Goal: Transaction & Acquisition: Purchase product/service

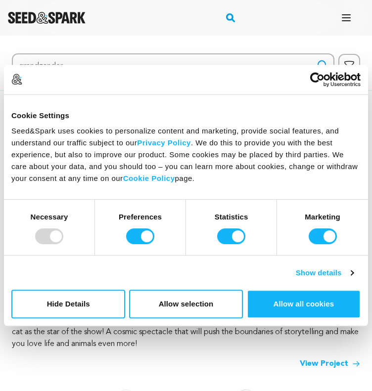
type input "grandzander"
click at [316, 59] on button "Search" at bounding box center [322, 65] width 12 height 12
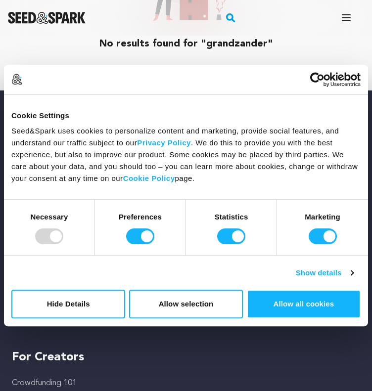
scroll to position [196, 0]
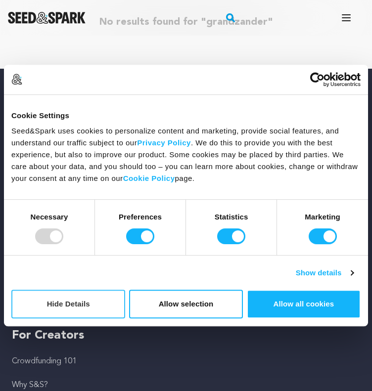
click at [77, 301] on button "Hide Details" at bounding box center [68, 304] width 114 height 29
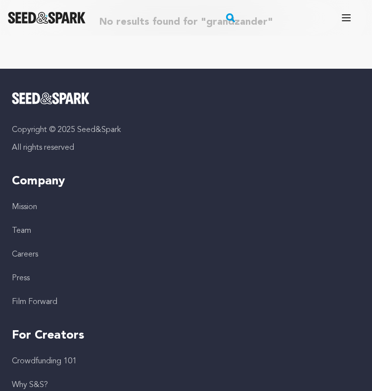
scroll to position [0, 0]
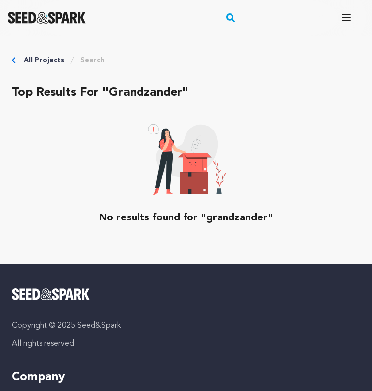
click at [90, 63] on link "Search" at bounding box center [92, 60] width 24 height 10
click at [45, 61] on link "All Projects" at bounding box center [44, 60] width 41 height 10
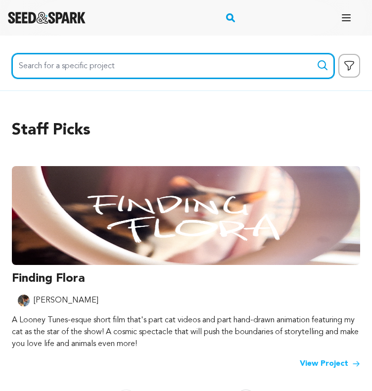
click at [110, 62] on input "Search for a specific project" at bounding box center [173, 65] width 322 height 25
type input "grand zander"
click at [316, 59] on button "Search" at bounding box center [322, 65] width 12 height 12
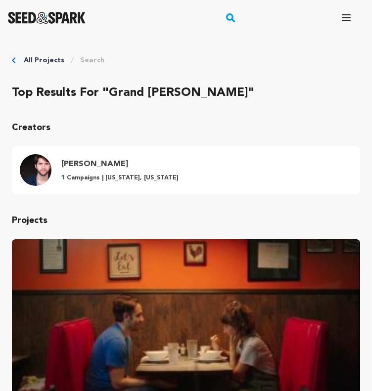
click at [88, 56] on link "Search" at bounding box center [92, 60] width 24 height 10
click at [48, 62] on link "All Projects" at bounding box center [44, 60] width 41 height 10
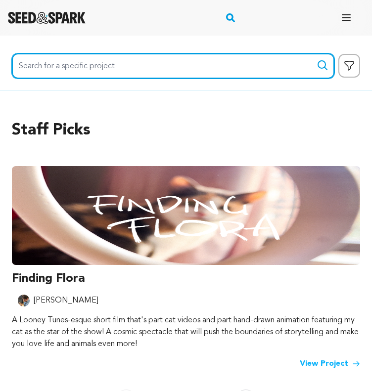
click at [48, 63] on input "Search for a specific project" at bounding box center [173, 65] width 322 height 25
type input "ALEX MURRAY"
click at [316, 59] on button "Search" at bounding box center [322, 65] width 12 height 12
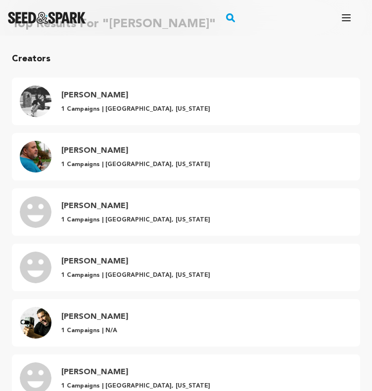
scroll to position [68, 0]
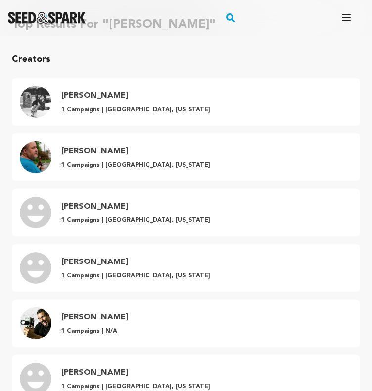
click at [232, 16] on rect "button" at bounding box center [230, 18] width 12 height 12
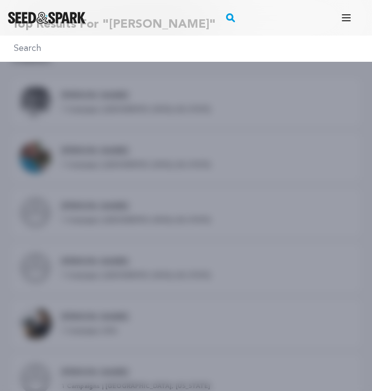
type input "u"
type input "outlaws-rebels-vixens"
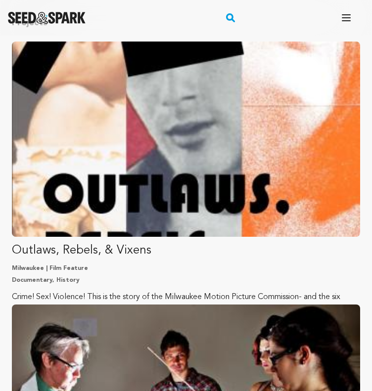
scroll to position [107, 0]
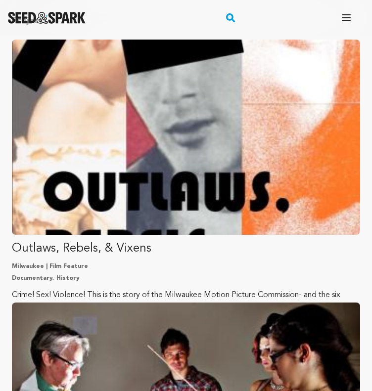
click at [34, 252] on p "Outlaws, Rebels, & Vixens" at bounding box center [186, 249] width 348 height 16
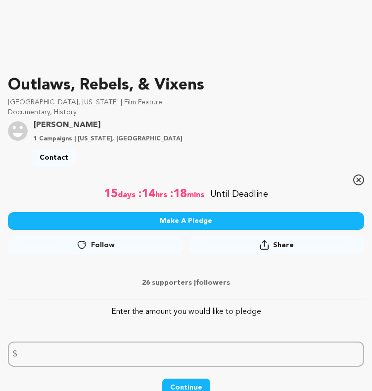
scroll to position [223, 0]
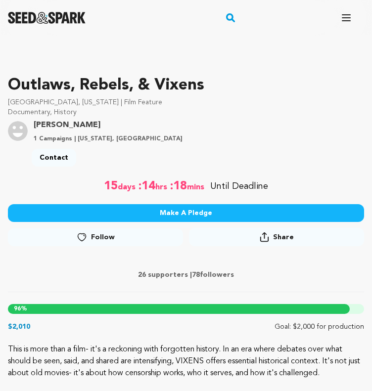
click at [33, 213] on button "Make A Pledge" at bounding box center [186, 213] width 356 height 18
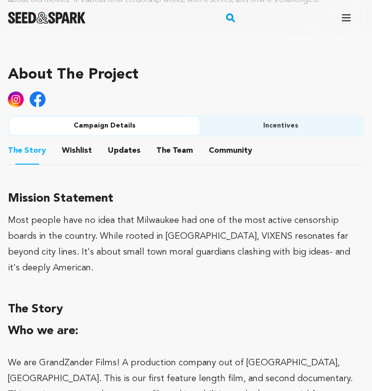
scroll to position [617, 0]
click at [127, 142] on button "Updates" at bounding box center [124, 153] width 24 height 24
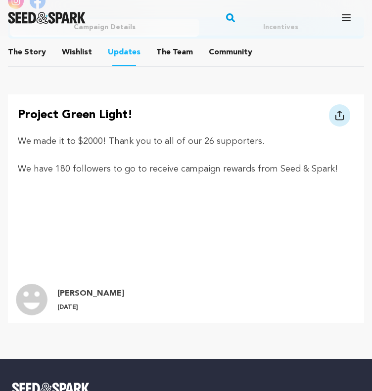
scroll to position [567, 0]
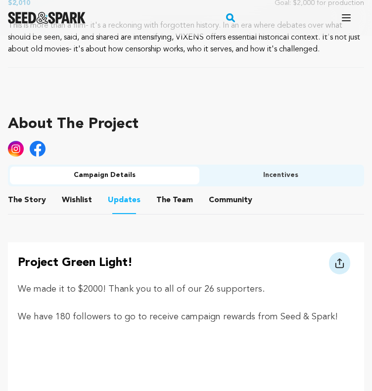
click at [180, 202] on button "The Team" at bounding box center [175, 202] width 24 height 24
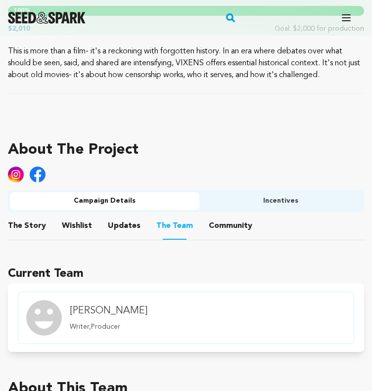
scroll to position [537, 0]
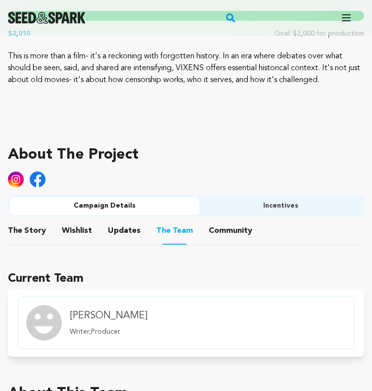
click at [229, 209] on button "Incentives" at bounding box center [280, 206] width 163 height 18
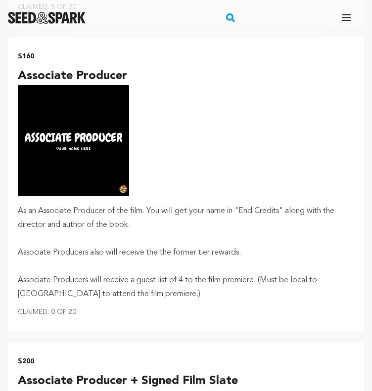
scroll to position [2565, 0]
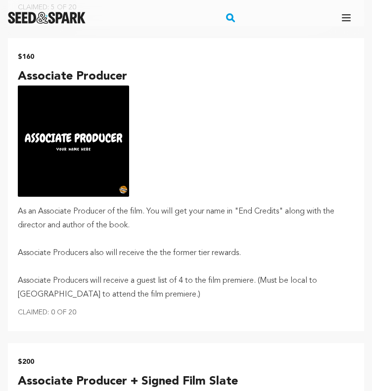
type input "100"
click at [72, 137] on img "submit" at bounding box center [73, 141] width 111 height 111
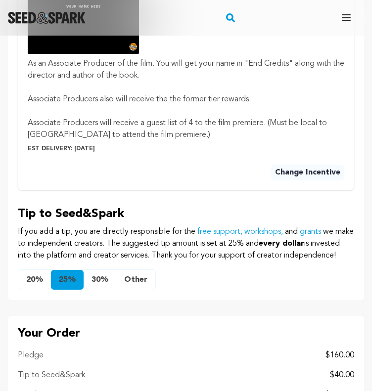
scroll to position [775, 0]
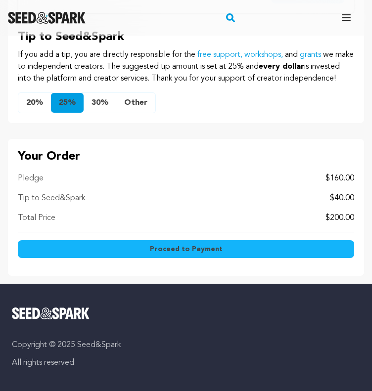
click at [127, 113] on button "Other" at bounding box center [135, 103] width 39 height 20
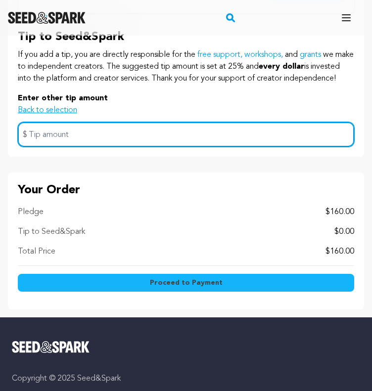
click at [53, 147] on input "text" at bounding box center [186, 134] width 336 height 25
type input "0"
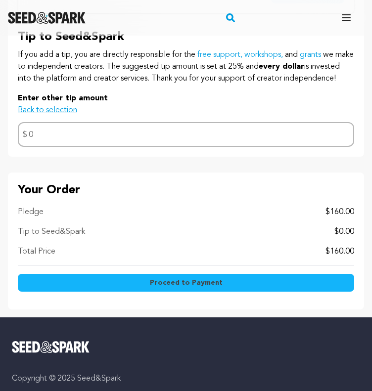
click at [95, 104] on p "Enter other tip amount" at bounding box center [186, 98] width 336 height 12
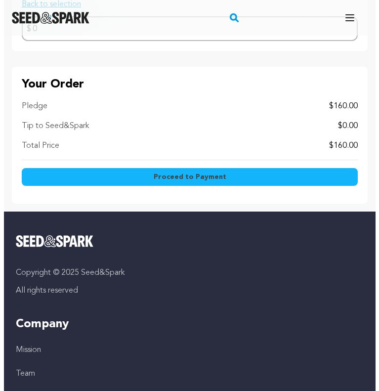
scroll to position [880, 0]
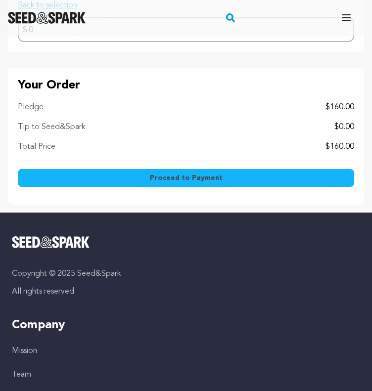
click at [125, 187] on button "Proceed to Payment" at bounding box center [186, 178] width 336 height 18
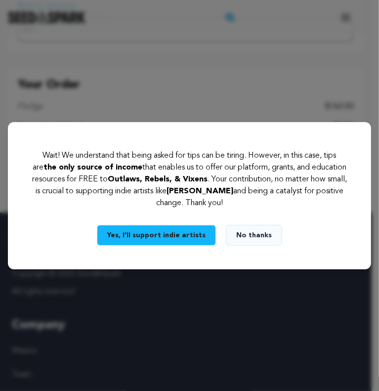
click at [235, 235] on button "No thanks" at bounding box center [254, 235] width 56 height 21
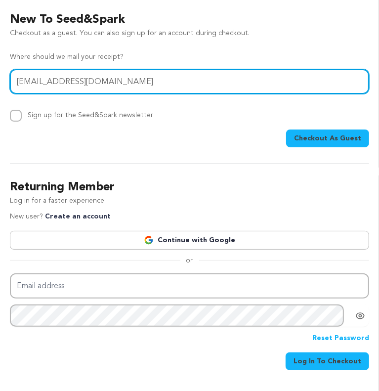
type input "[EMAIL_ADDRESS][DOMAIN_NAME]"
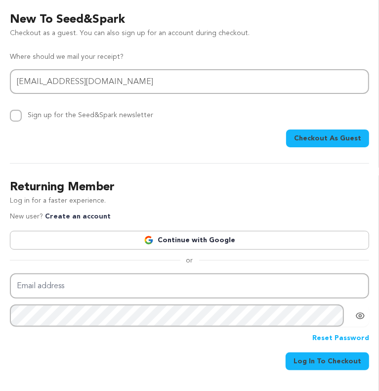
click at [345, 140] on span "Checkout As Guest" at bounding box center [327, 138] width 67 height 10
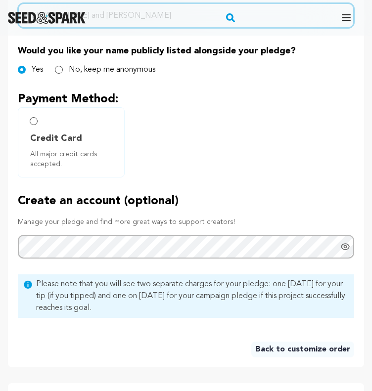
scroll to position [449, 0]
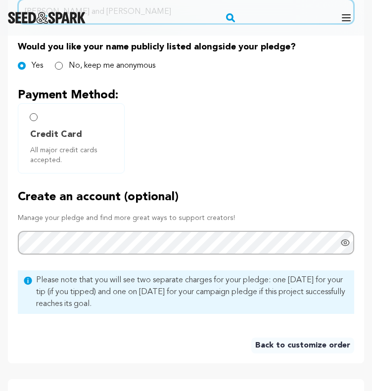
type input "Nick and Meg Murray"
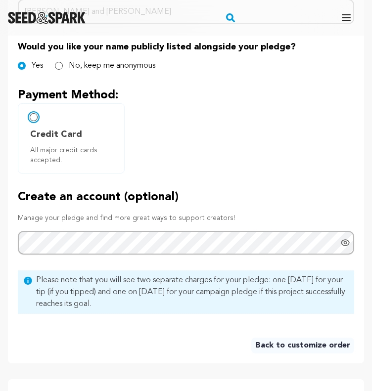
click at [31, 121] on input "Credit Card All major credit cards accepted." at bounding box center [34, 117] width 8 height 8
radio input "false"
click at [34, 121] on input "Credit Card All major credit cards accepted." at bounding box center [34, 117] width 8 height 8
click at [132, 141] on div "Credit Card All major credit cards accepted." at bounding box center [186, 138] width 336 height 70
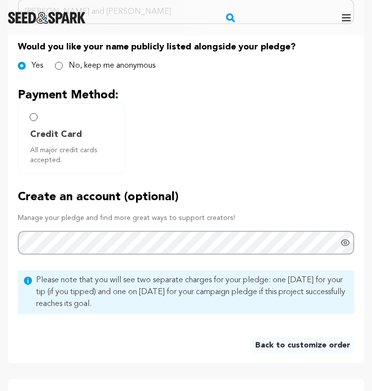
click at [90, 153] on span "All major credit cards accepted." at bounding box center [73, 155] width 86 height 20
click at [58, 141] on span "Credit Card" at bounding box center [56, 135] width 52 height 14
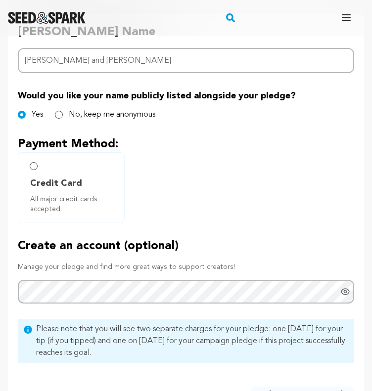
scroll to position [399, 0]
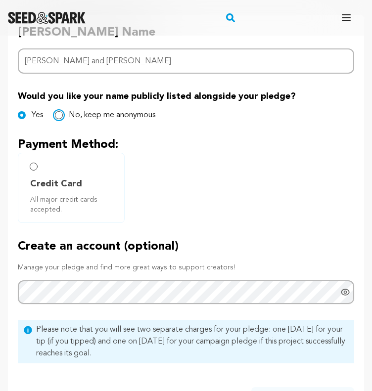
click at [55, 119] on input "No, keep me anonymous" at bounding box center [59, 115] width 8 height 8
radio input "true"
click at [26, 120] on div "Yes" at bounding box center [30, 115] width 25 height 12
click at [24, 119] on input "Yes" at bounding box center [22, 115] width 8 height 8
radio input "true"
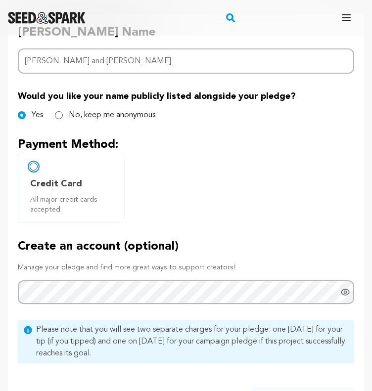
click at [36, 171] on input "Credit Card All major credit cards accepted." at bounding box center [34, 167] width 8 height 8
click at [38, 179] on label "Credit Card All major credit cards accepted." at bounding box center [71, 188] width 107 height 70
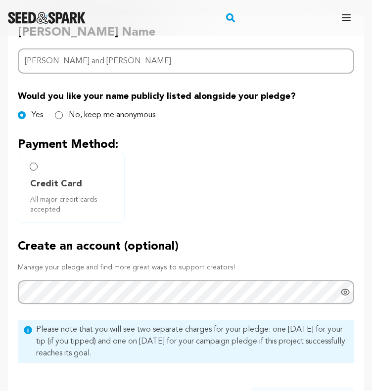
click at [37, 175] on label "Credit Card All major credit cards accepted." at bounding box center [71, 188] width 107 height 70
click at [33, 171] on input "Credit Card All major credit cards accepted." at bounding box center [34, 167] width 8 height 8
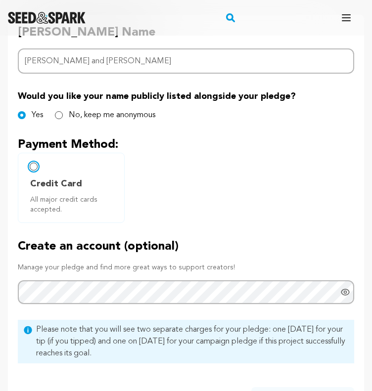
click at [33, 171] on input "Credit Card All major credit cards accepted." at bounding box center [34, 167] width 8 height 8
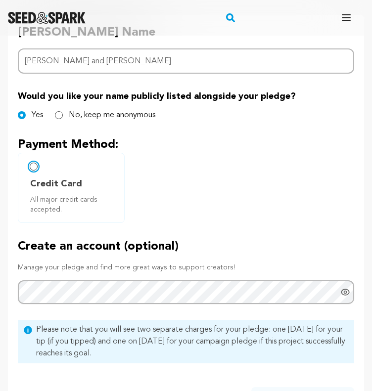
click at [33, 171] on input "Credit Card All major credit cards accepted." at bounding box center [34, 167] width 8 height 8
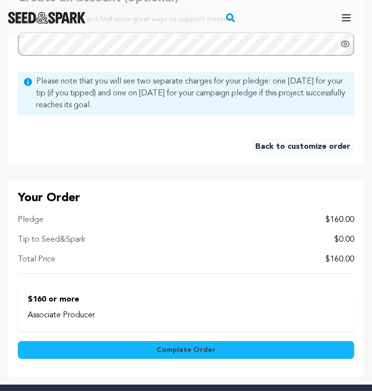
scroll to position [728, 0]
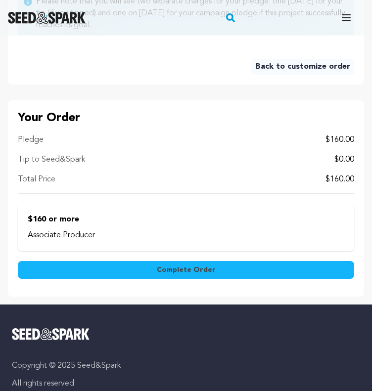
click at [105, 279] on button "Complete Order" at bounding box center [186, 270] width 336 height 18
click at [141, 279] on button "Complete Order" at bounding box center [186, 270] width 336 height 18
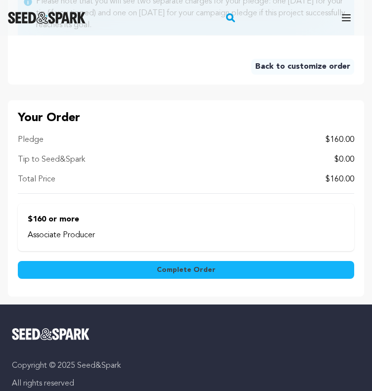
click at [141, 279] on button "Complete Order" at bounding box center [186, 270] width 336 height 18
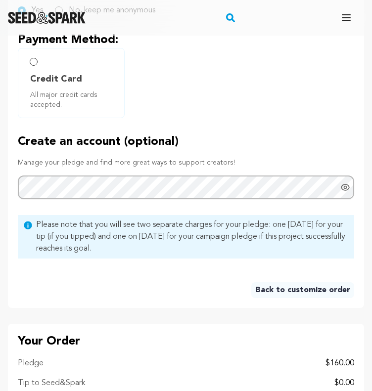
scroll to position [425, 0]
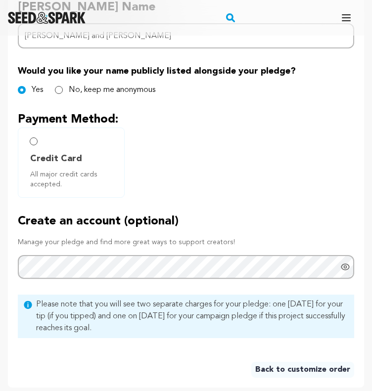
click at [98, 166] on span "Credit Card" at bounding box center [73, 159] width 86 height 14
click at [52, 155] on label "Credit Card All major credit cards accepted." at bounding box center [71, 163] width 107 height 70
click at [40, 151] on label "Credit Card All major credit cards accepted." at bounding box center [71, 163] width 107 height 70
click at [40, 150] on label "Credit Card All major credit cards accepted." at bounding box center [71, 163] width 107 height 70
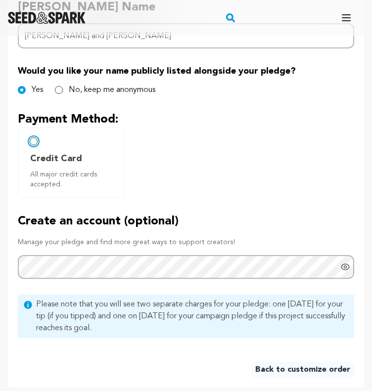
click at [34, 145] on input "Credit Card All major credit cards accepted." at bounding box center [34, 141] width 8 height 8
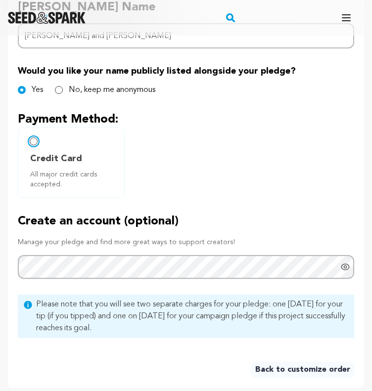
click at [34, 145] on input "Credit Card All major credit cards accepted." at bounding box center [34, 141] width 8 height 8
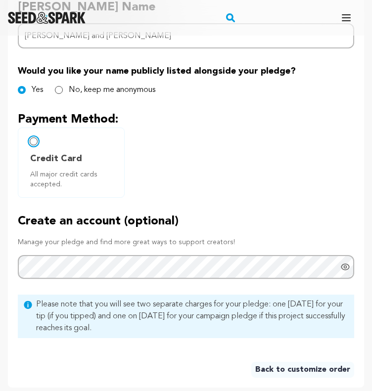
drag, startPoint x: 34, startPoint y: 148, endPoint x: 57, endPoint y: 131, distance: 28.8
click at [57, 131] on div "Payment Method: Credit Card All major credit cards accepted." at bounding box center [186, 155] width 336 height 86
click at [57, 128] on p "Payment Method:" at bounding box center [186, 120] width 336 height 16
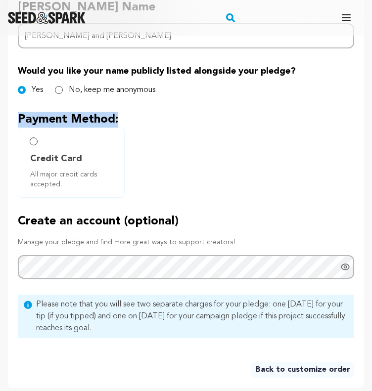
click at [57, 128] on p "Payment Method:" at bounding box center [186, 120] width 336 height 16
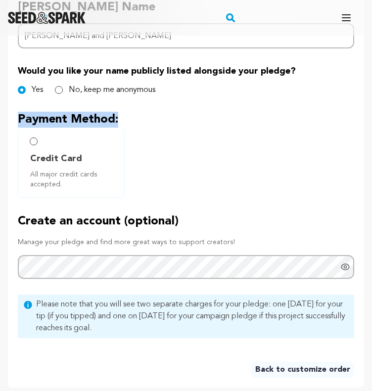
click at [57, 128] on p "Payment Method:" at bounding box center [186, 120] width 336 height 16
click at [34, 145] on input "Credit Card All major credit cards accepted." at bounding box center [34, 141] width 8 height 8
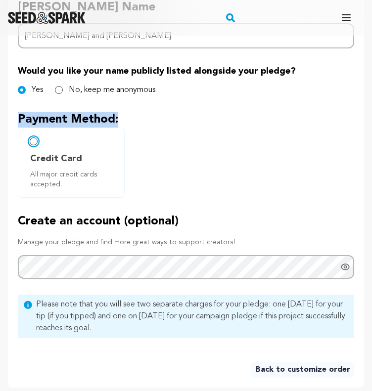
click at [34, 145] on input "Credit Card All major credit cards accepted." at bounding box center [34, 141] width 8 height 8
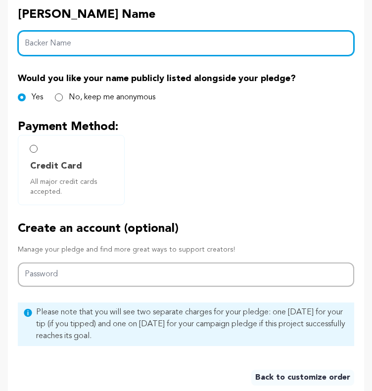
scroll to position [425, 0]
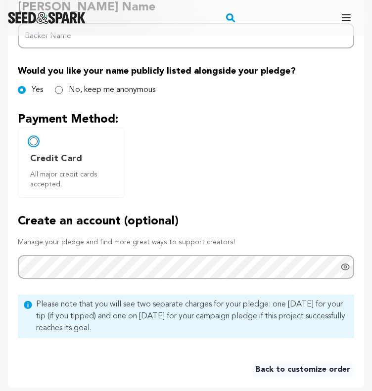
click at [36, 145] on input "Credit Card All major credit cards accepted." at bounding box center [34, 141] width 8 height 8
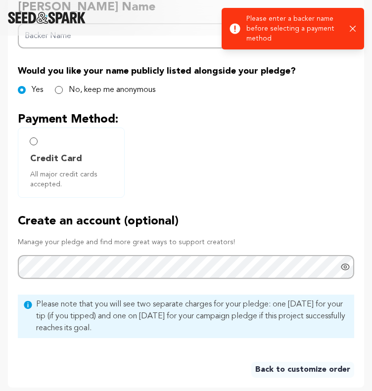
click at [353, 25] on div "Success: Info: Warning: Error: Please enter a backer name before selecting a pa…" at bounding box center [292, 29] width 127 height 30
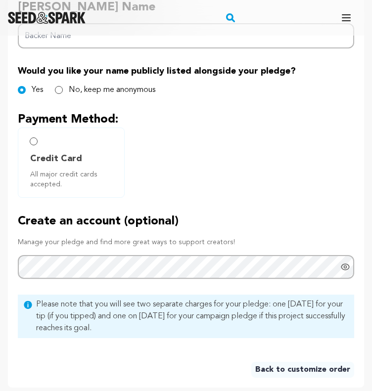
click at [352, 26] on icon "button" at bounding box center [348, 28] width 5 height 5
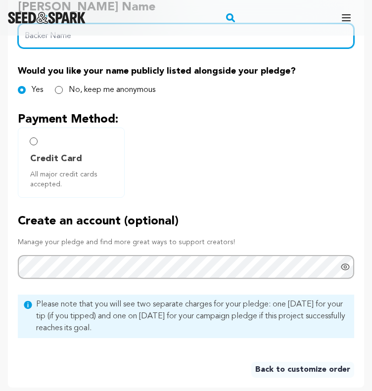
click at [273, 41] on input "Backer Name" at bounding box center [186, 35] width 336 height 25
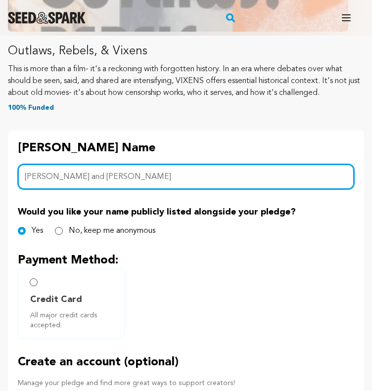
scroll to position [459, 0]
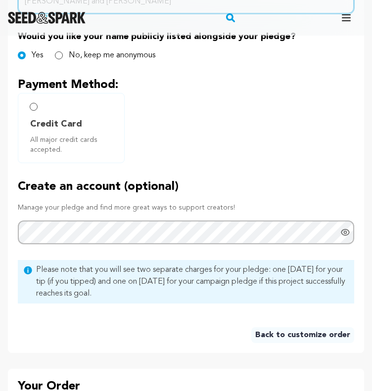
type input "[PERSON_NAME] and [PERSON_NAME]"
click at [34, 111] on input "Credit Card All major credit cards accepted." at bounding box center [34, 107] width 8 height 8
radio input "false"
click at [34, 111] on input "Credit Card All major credit cards accepted." at bounding box center [34, 107] width 8 height 8
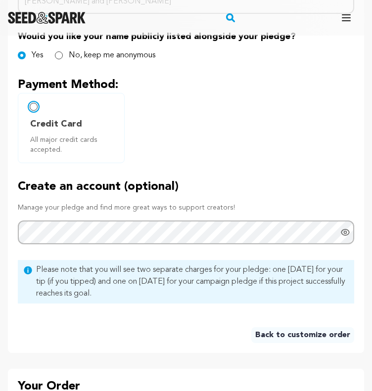
click at [34, 111] on input "Credit Card All major credit cards accepted." at bounding box center [34, 107] width 8 height 8
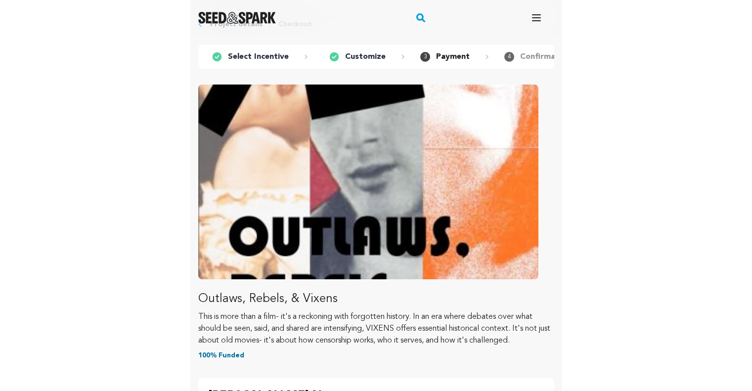
scroll to position [0, 0]
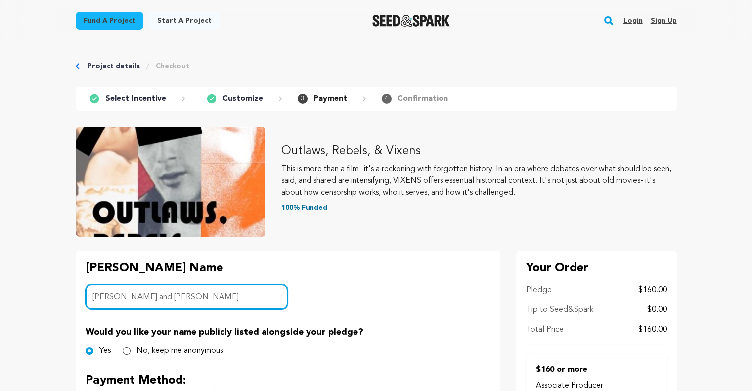
drag, startPoint x: 205, startPoint y: 294, endPoint x: 62, endPoint y: 276, distance: 144.0
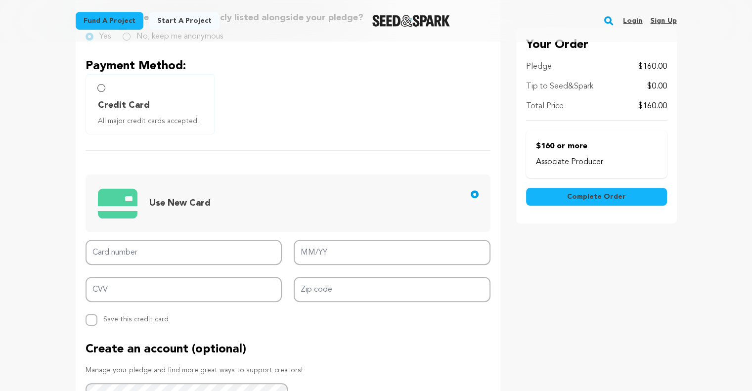
scroll to position [114, 0]
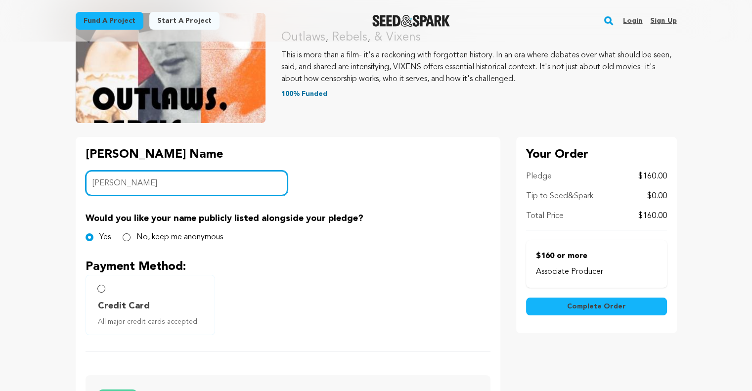
click at [111, 177] on input "[PERSON_NAME]" at bounding box center [187, 183] width 203 height 25
type input "[PERSON_NAME] and [PERSON_NAME]"
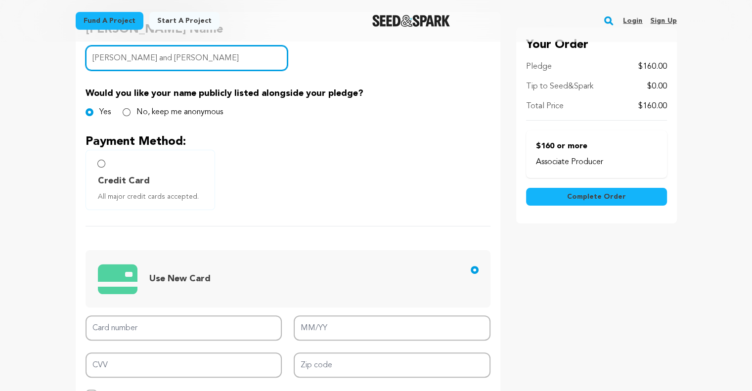
scroll to position [239, 0]
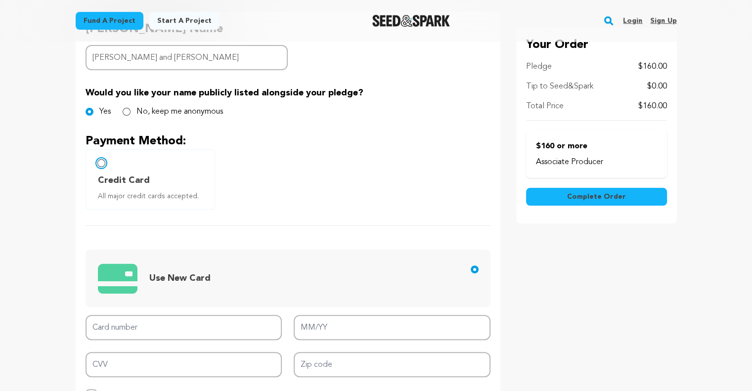
click at [104, 165] on input "Credit Card All major credit cards accepted." at bounding box center [101, 163] width 8 height 8
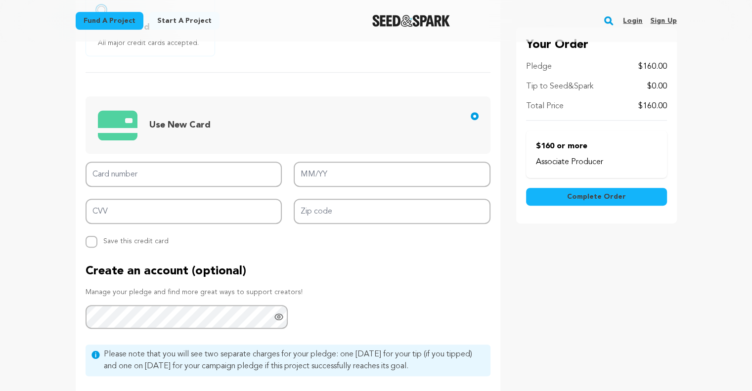
scroll to position [413, 0]
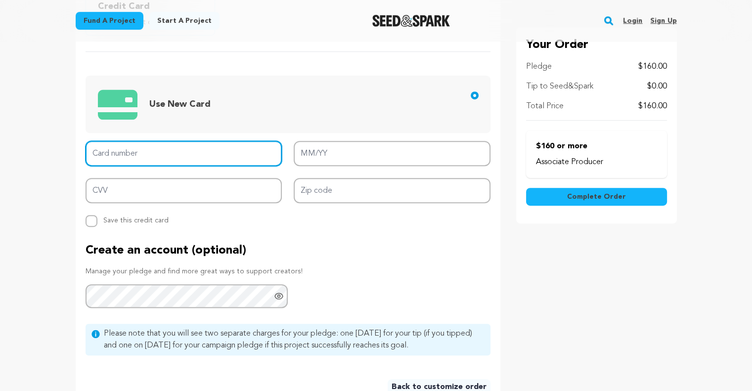
click at [101, 160] on input "Card number" at bounding box center [184, 153] width 197 height 25
type input "[CREDIT_CARD_NUMBER]"
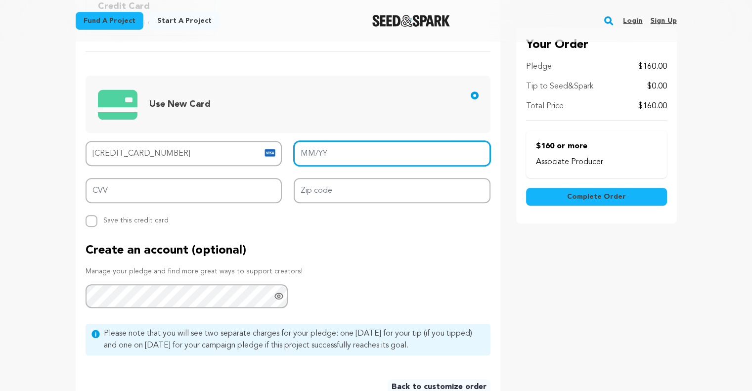
click at [333, 154] on input "MM/YY" at bounding box center [392, 153] width 197 height 25
type input "10/28"
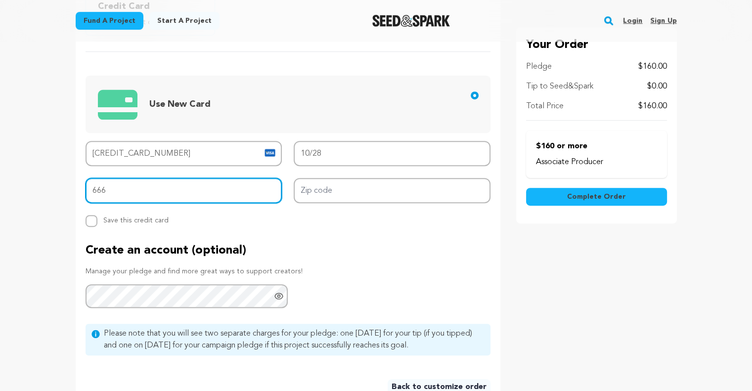
type input "666"
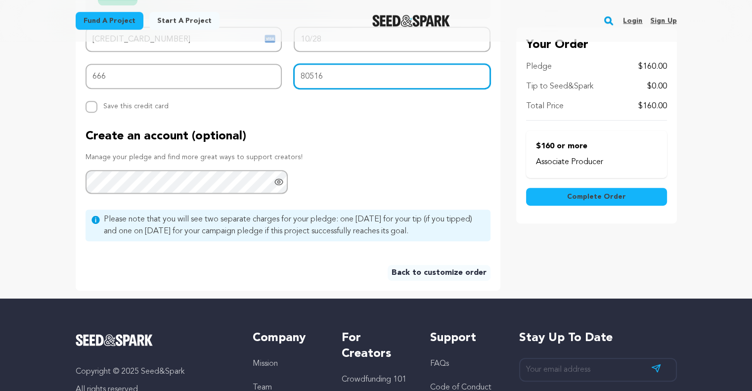
scroll to position [550, 0]
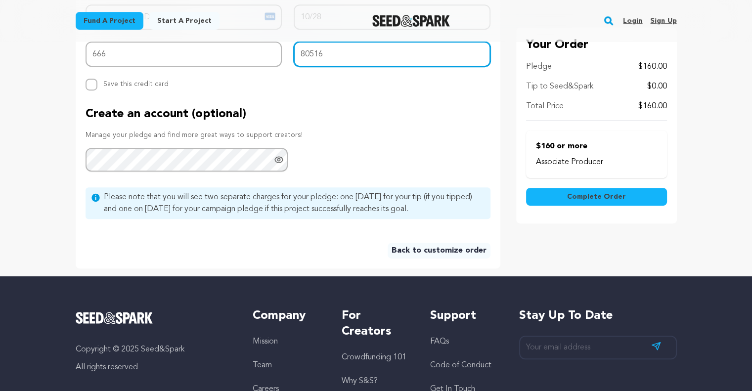
type input "80516"
click at [371, 199] on button "Complete Order" at bounding box center [596, 197] width 141 height 18
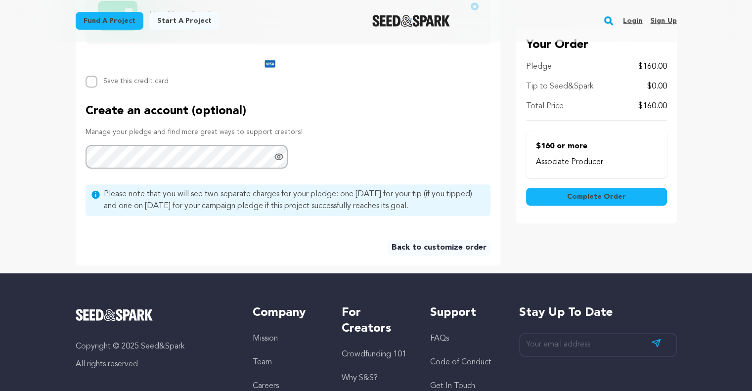
scroll to position [502, 0]
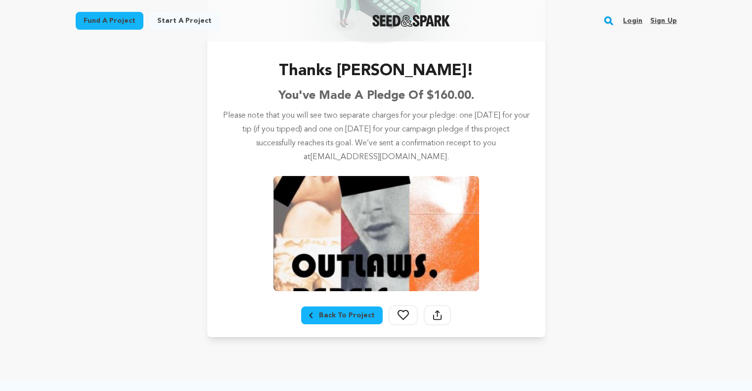
scroll to position [136, 0]
